Goal: Navigation & Orientation: Understand site structure

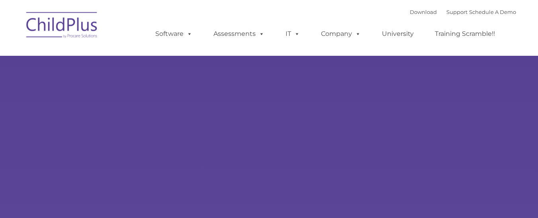
type input ""
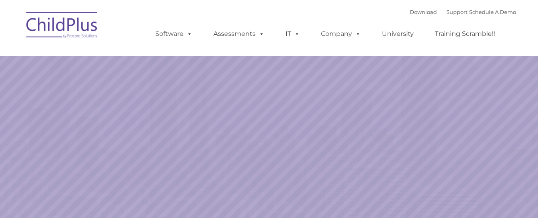
select select "MEDIUM"
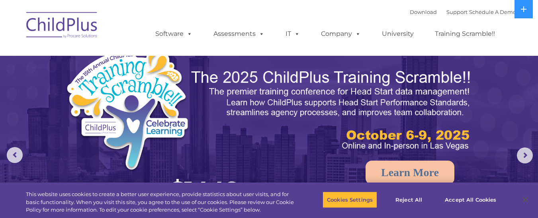
click at [72, 28] on img at bounding box center [62, 26] width 80 height 40
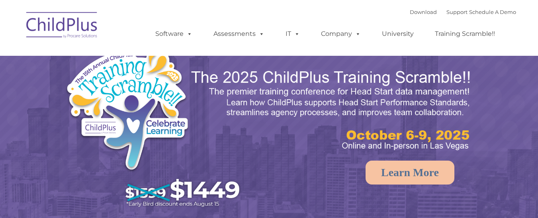
select select "MEDIUM"
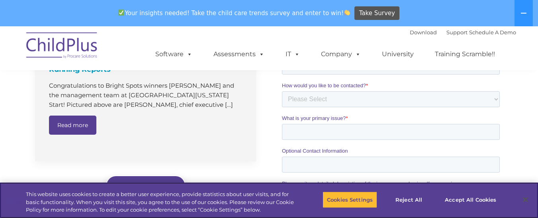
scroll to position [661, 0]
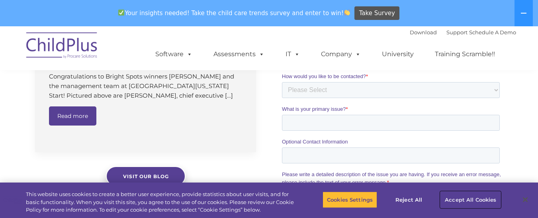
click at [461, 195] on button "Accept All Cookies" at bounding box center [470, 199] width 60 height 17
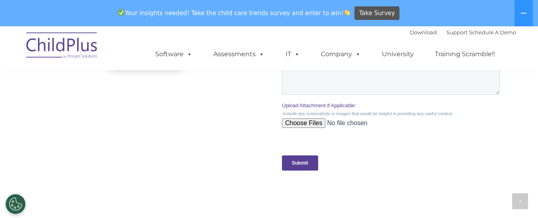
scroll to position [780, 0]
click at [524, 8] on button at bounding box center [523, 13] width 18 height 26
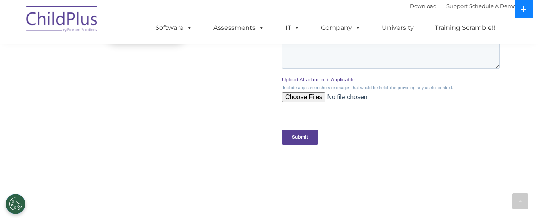
click at [525, 8] on icon at bounding box center [523, 9] width 6 height 6
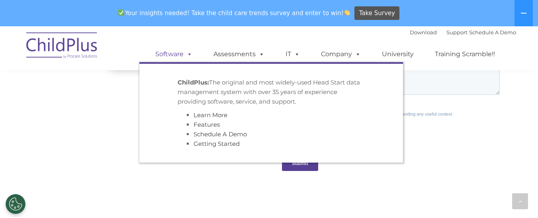
click at [171, 55] on link "Software" at bounding box center [173, 54] width 53 height 16
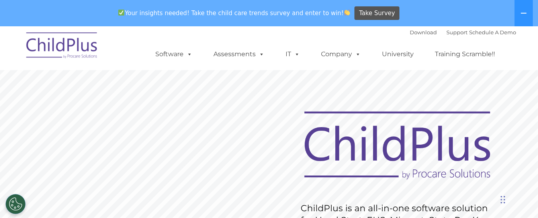
click at [79, 50] on img at bounding box center [62, 47] width 80 height 40
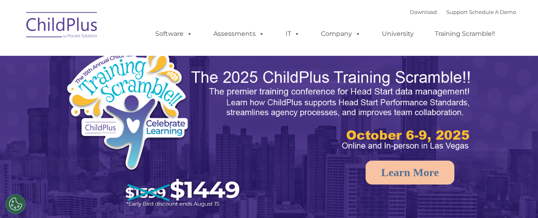
select select "MEDIUM"
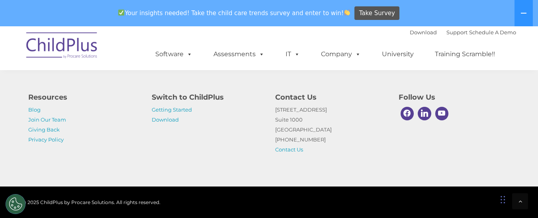
scroll to position [996, 0]
